Goal: Task Accomplishment & Management: Manage account settings

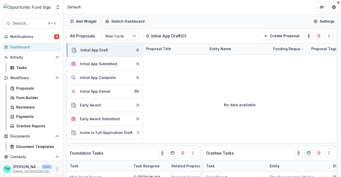
click at [55, 169] on icon "More" at bounding box center [57, 169] width 4 height 4
click at [77, 167] on button "Logout" at bounding box center [89, 166] width 54 height 8
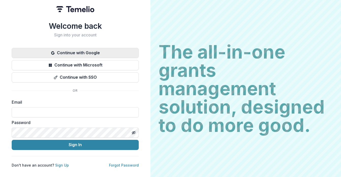
click at [79, 51] on button "Continue with Google" at bounding box center [75, 53] width 127 height 10
